Goal: Task Accomplishment & Management: Manage account settings

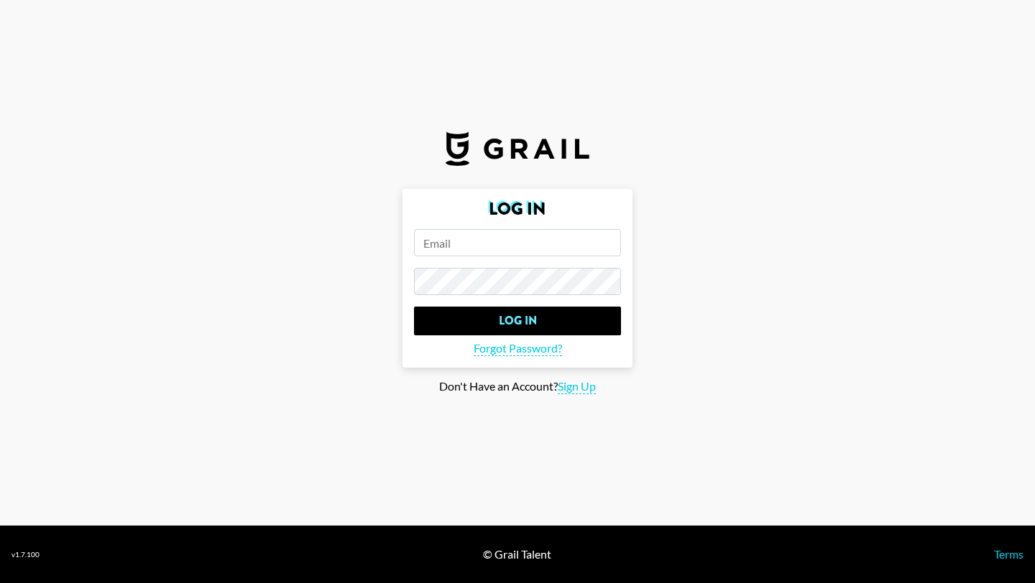
click at [548, 243] on input "email" at bounding box center [517, 242] width 207 height 27
type input "[PERSON_NAME][EMAIL_ADDRESS][PERSON_NAME][DOMAIN_NAME]"
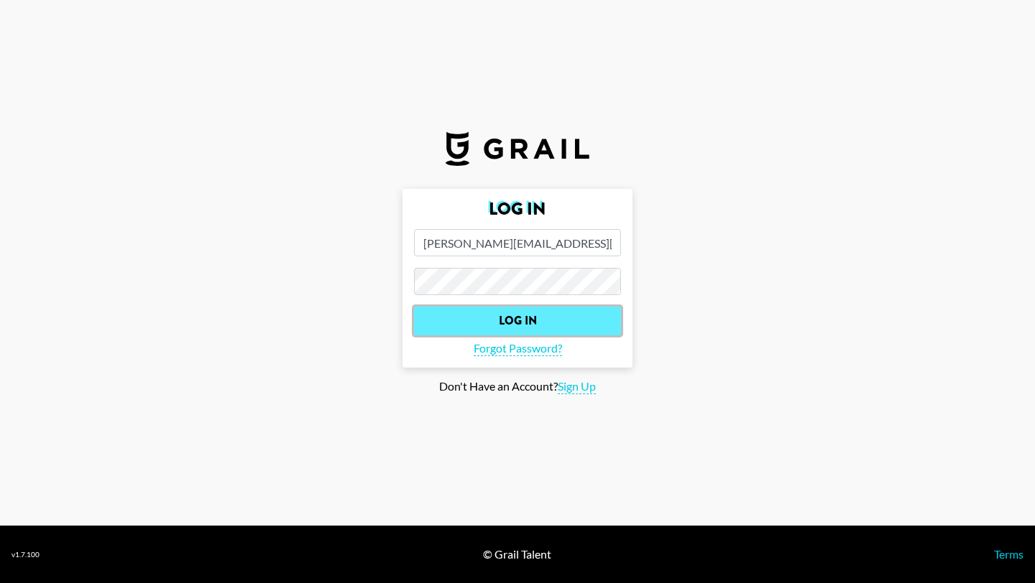
click at [560, 315] on input "Log In" at bounding box center [517, 321] width 207 height 29
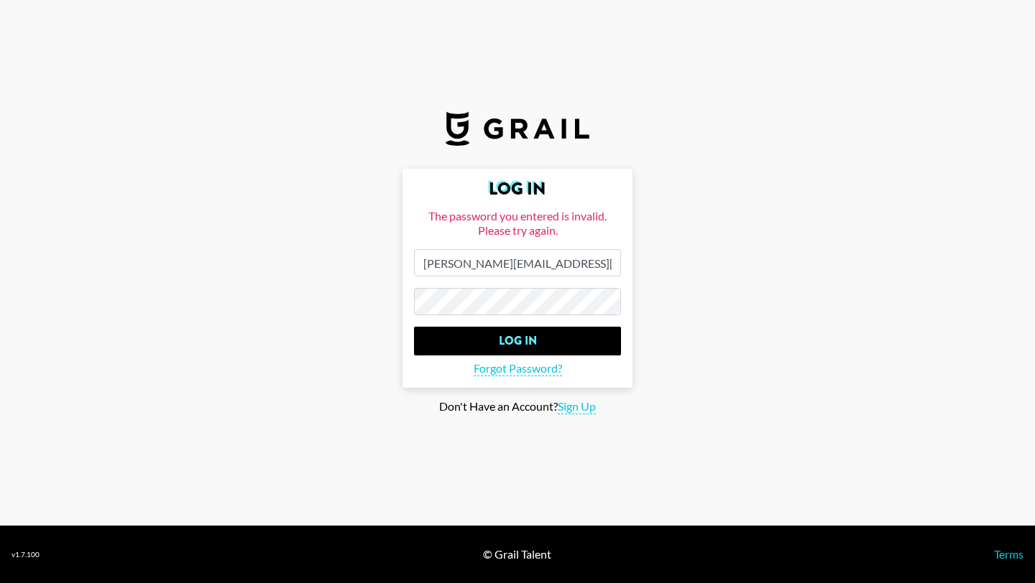
click at [404, 296] on form "Log In The password you entered is invalid. Please try again. claire.lin@grail-…" at bounding box center [517, 278] width 230 height 219
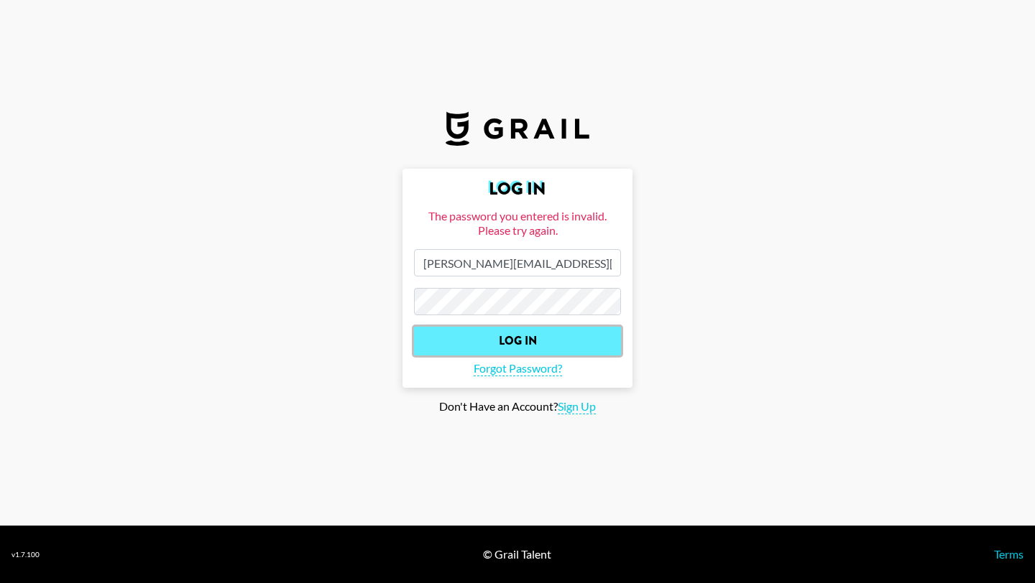
click at [463, 344] on input "Log In" at bounding box center [517, 341] width 207 height 29
click at [543, 335] on input "Log In" at bounding box center [517, 341] width 207 height 29
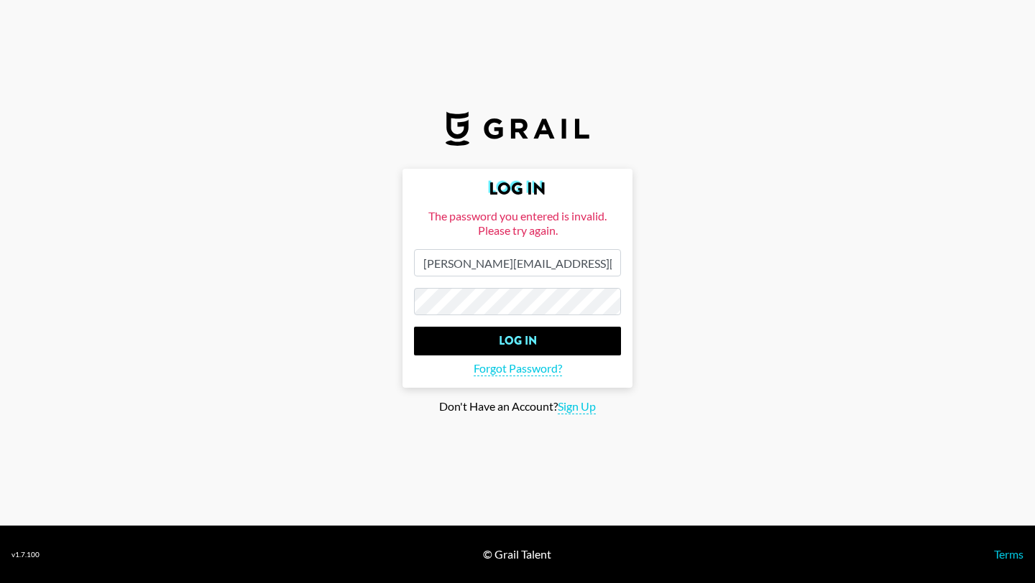
click at [330, 305] on main "Log In The password you entered is invalid. Please try again. claire.lin@grail-…" at bounding box center [517, 292] width 1012 height 246
click at [414, 327] on input "Log In" at bounding box center [517, 341] width 207 height 29
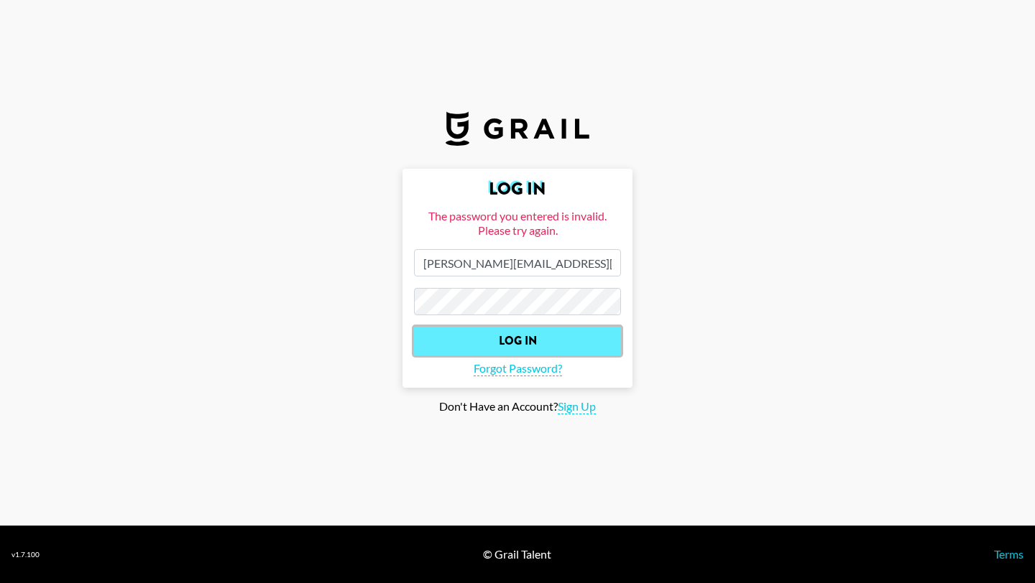
click at [504, 347] on input "Log In" at bounding box center [517, 341] width 207 height 29
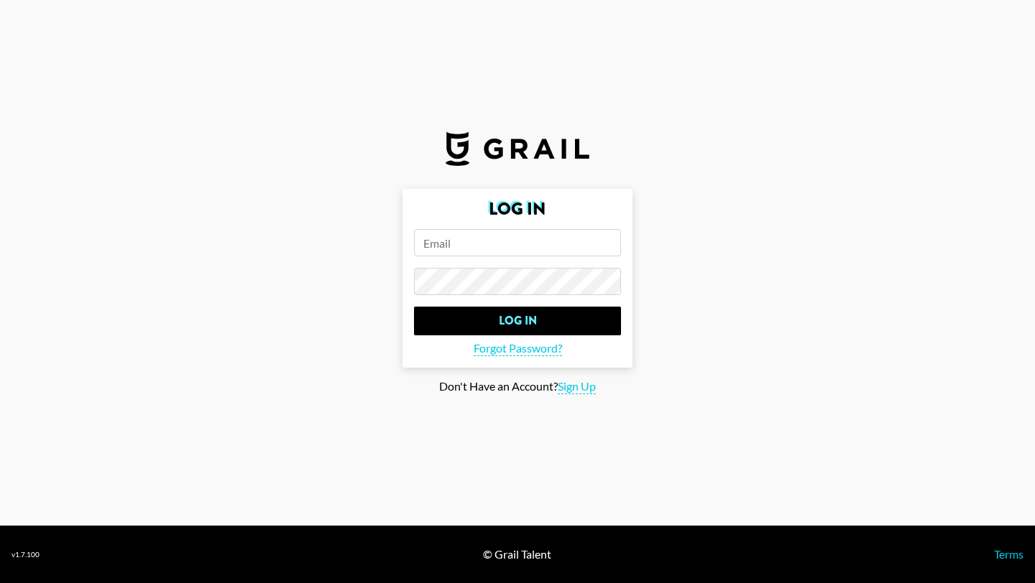
click at [542, 250] on input "email" at bounding box center [517, 242] width 207 height 27
click at [579, 391] on span "Sign Up" at bounding box center [577, 386] width 38 height 15
type input "Sign Up"
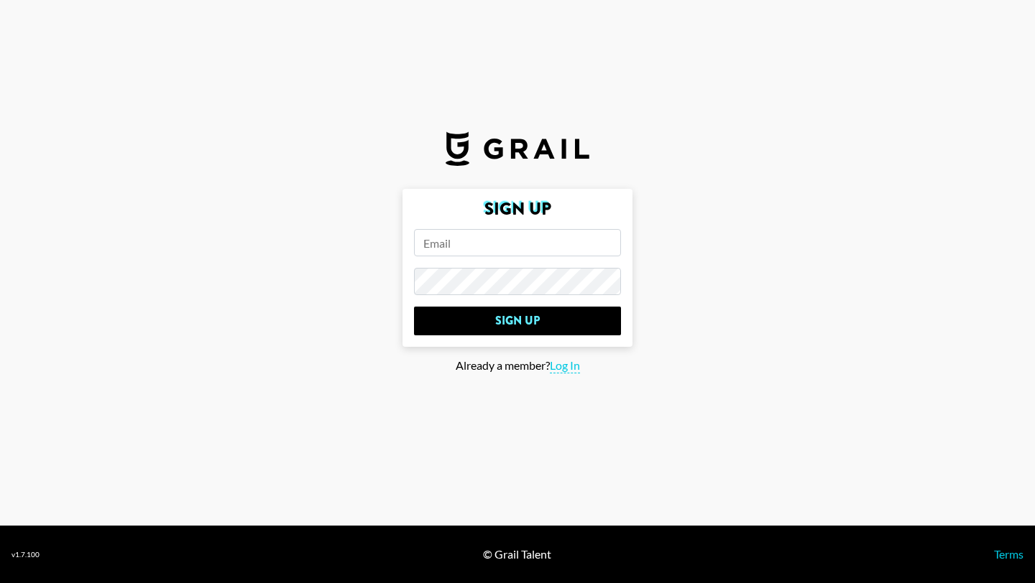
click at [528, 238] on input "email" at bounding box center [517, 242] width 207 height 27
type input "[PERSON_NAME][EMAIL_ADDRESS][PERSON_NAME][DOMAIN_NAME]"
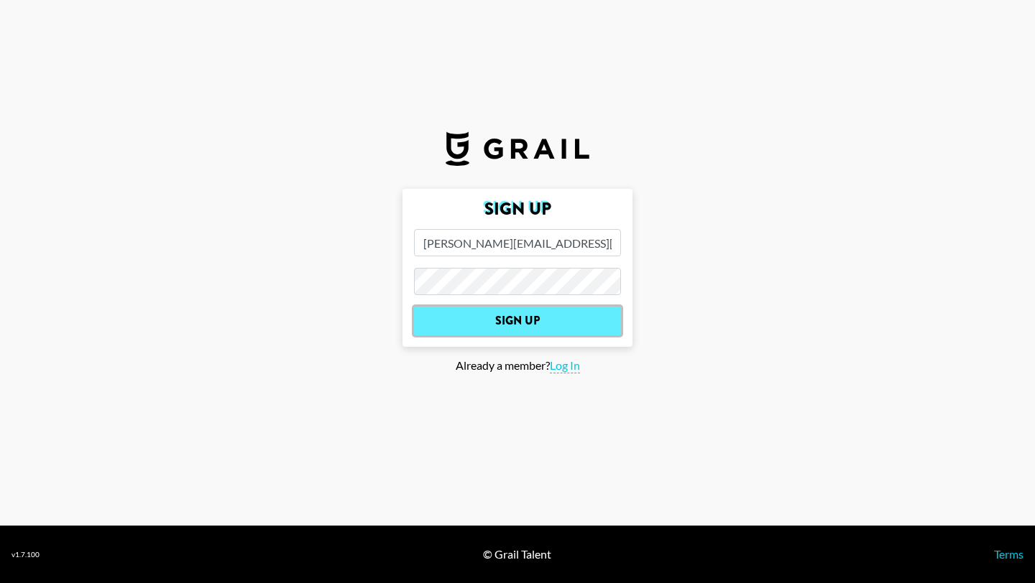
click at [592, 315] on input "Sign Up" at bounding box center [517, 321] width 207 height 29
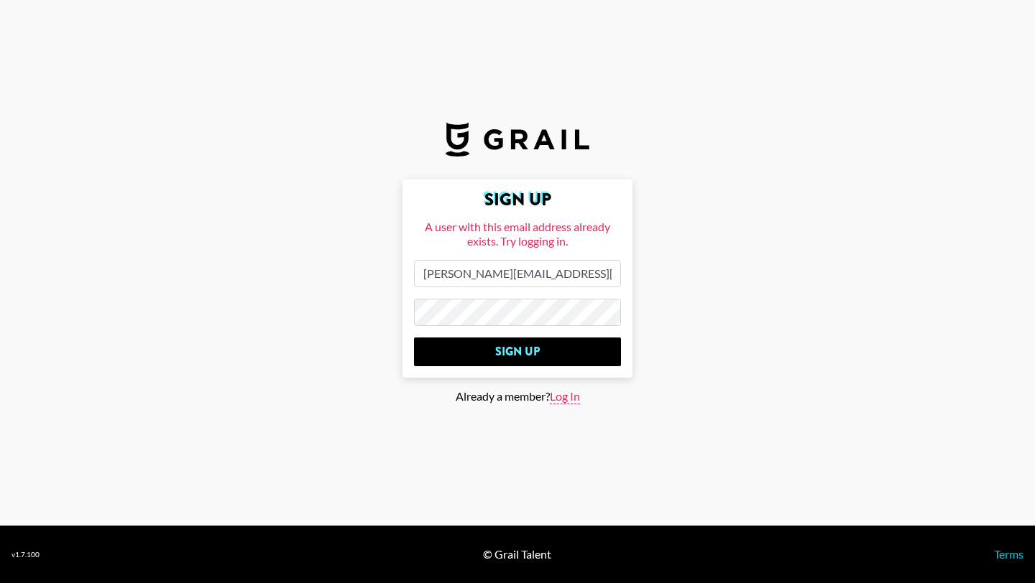
click at [559, 397] on span "Log In" at bounding box center [565, 396] width 30 height 15
type input "Log In"
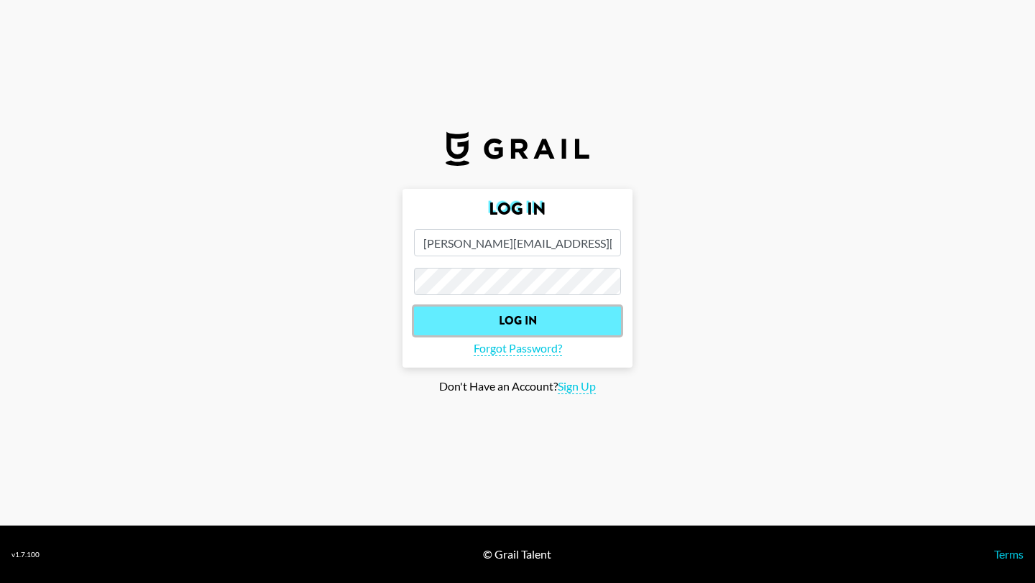
click at [535, 323] on input "Log In" at bounding box center [517, 321] width 207 height 29
